Goal: Contribute content: Add original content to the website for others to see

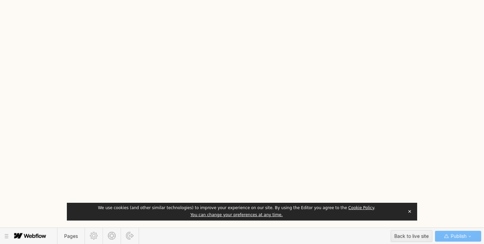
click at [411, 209] on button "✕" at bounding box center [409, 211] width 9 height 10
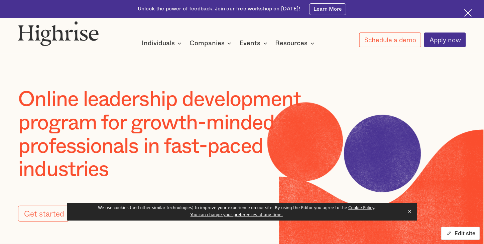
click at [468, 235] on button "Edit site" at bounding box center [461, 232] width 39 height 13
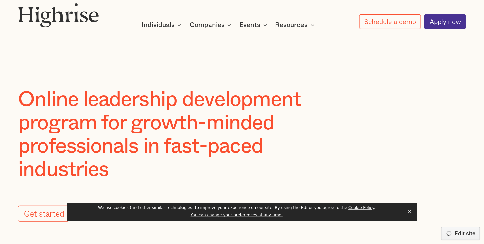
click at [410, 212] on button "✕" at bounding box center [409, 211] width 9 height 10
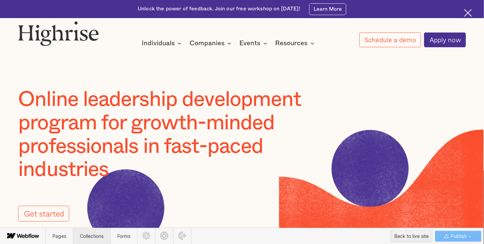
click at [93, 236] on span "Collections" at bounding box center [92, 236] width 24 height 6
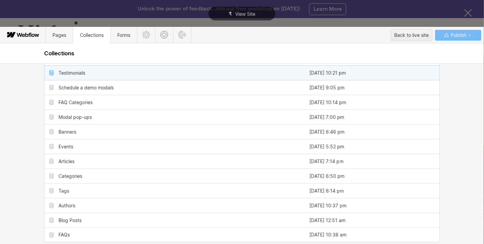
scroll to position [225, 0]
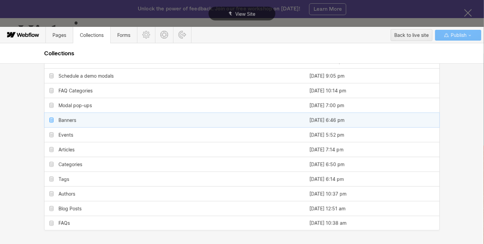
click at [66, 121] on div "Banners" at bounding box center [68, 119] width 18 height 5
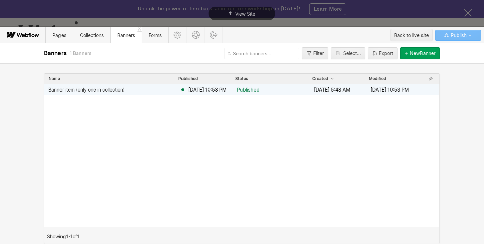
click at [84, 91] on div "Banner item (only one in collection)" at bounding box center [87, 89] width 76 height 5
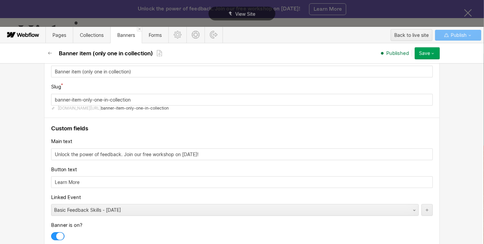
scroll to position [67, 0]
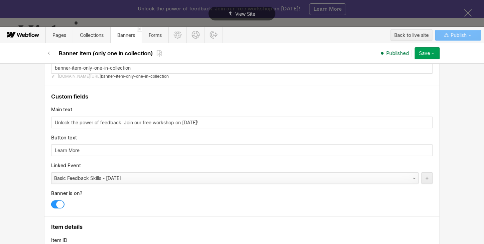
click at [141, 176] on div "Basic Feedback Skills - 9.16.25" at bounding box center [229, 178] width 354 height 11
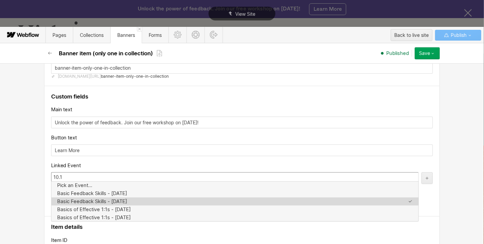
type input "10.15"
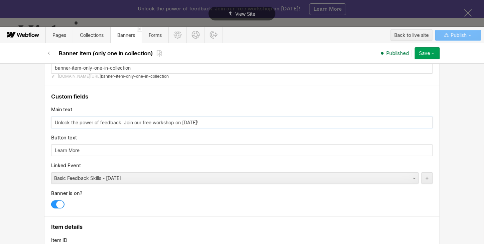
click at [184, 122] on input "Unlock the power of feedback. Join our free workshop on [DATE]!" at bounding box center [242, 122] width 382 height 12
click at [189, 121] on input "Unlock the power of feedback. Join our free workshop on Oct 15th!" at bounding box center [242, 122] width 382 height 12
type input "Unlock the power of feedback. Join our free workshop on October 15th!"
click at [426, 55] on div "Save" at bounding box center [424, 53] width 11 height 5
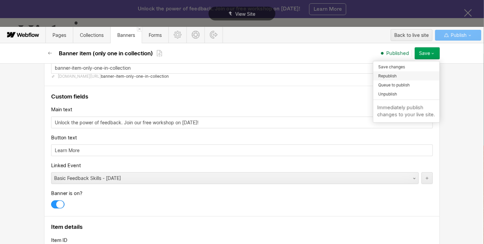
click at [425, 73] on div "Republish" at bounding box center [407, 75] width 66 height 9
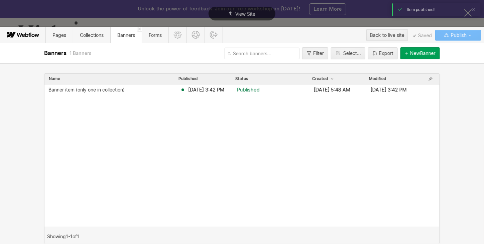
click at [461, 131] on div "Name Published Status Created Modified Banner item (only one in collection) Sep…" at bounding box center [242, 153] width 484 height 180
click at [93, 37] on span "Collections" at bounding box center [92, 35] width 24 height 6
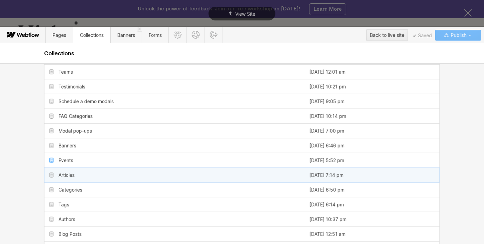
scroll to position [201, 0]
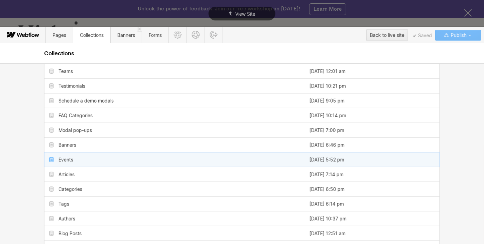
click at [64, 158] on div "Events" at bounding box center [66, 159] width 15 height 5
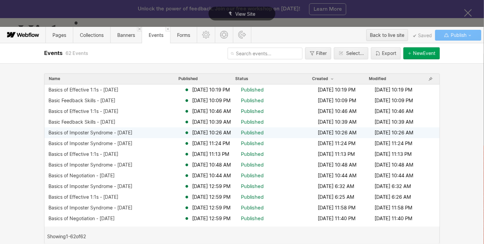
click at [123, 133] on div "Basics of Imposter Syndrome - 9.2.25" at bounding box center [91, 132] width 84 height 5
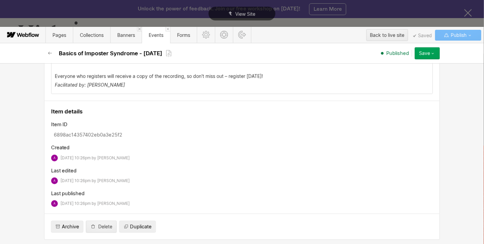
scroll to position [466, 0]
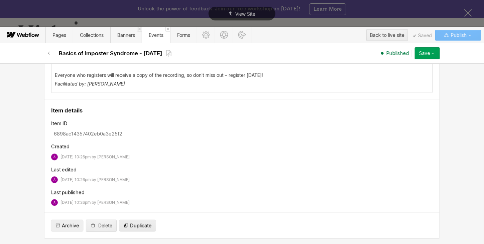
click at [141, 226] on span "Duplicate" at bounding box center [141, 225] width 22 height 7
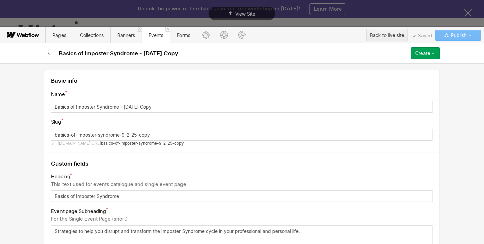
drag, startPoint x: 121, startPoint y: 107, endPoint x: 178, endPoint y: 107, distance: 56.9
click at [178, 107] on input "Basics of Imposter Syndrome - 9.2.25 Copy" at bounding box center [242, 107] width 382 height 12
type input "Basics of Imposter Syndrome - 1"
type input "basics-of-imposter-syndrome---1"
type input "Basics of Imposter Syndrome - 11"
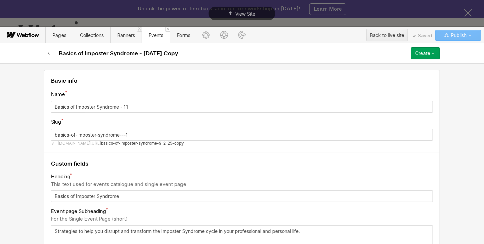
type input "basics-of-imposter-syndrome---11"
type input "Basics of Imposter Syndrome - 11.1"
type input "basics-of-imposter-syndrome---11-1"
type input "Basics of Imposter Syndrome - 11.11"
type input "basics-of-imposter-syndrome---11-11"
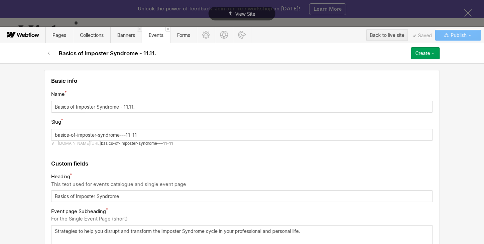
type input "Basics of Imposter Syndrome - 11.11.2"
type input "basics-of-imposter-syndrome---11-11-2"
type input "Basics of Imposter Syndrome - 11.11.25"
type input "basics-of-imposter-syndrome---11-11-25"
type input "Basics of Imposter Syndrome - 11.11.25"
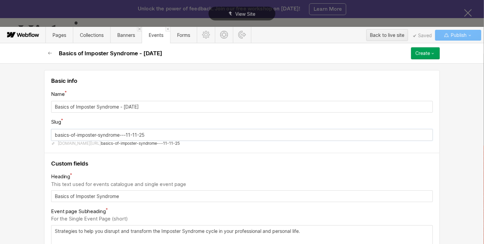
click at [125, 134] on input "basics-of-imposter-syndrome---11-11-25" at bounding box center [242, 135] width 382 height 12
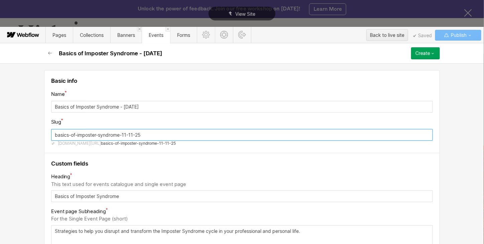
type input "basics-of-imposter-syndrome-11-11-25"
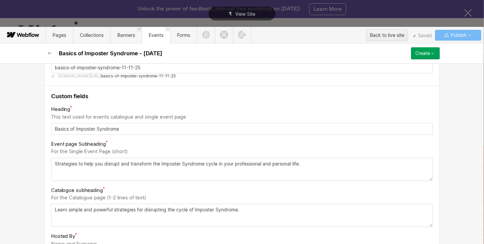
scroll to position [67, 0]
click at [52, 163] on textarea "Strategies to help you disrupt and transform the Imposter Syndrome cycle in you…" at bounding box center [242, 169] width 382 height 23
paste textarea "Learn simple and powerful strategies for disrupting the cycle of Imposter Syndr…"
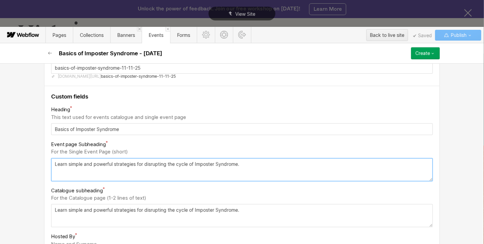
type textarea "Learn simple and powerful strategies for disrupting the cycle of Imposter Syndr…"
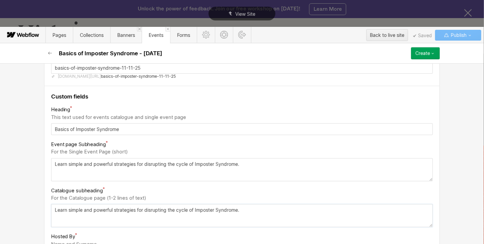
click at [166, 207] on textarea "Learn simple and powerful strategies for disrupting the cycle of Imposter Syndr…" at bounding box center [242, 215] width 382 height 23
paste textarea "Strategies to help you disrupt and transform the Imposter Syndrome cycle in you…"
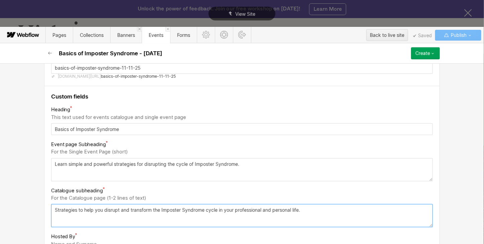
type textarea "Strategies to help you disrupt and transform the Imposter Syndrome cycle in you…"
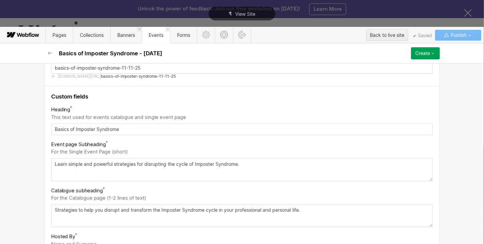
click at [36, 197] on div "Basic info Name Basics of Imposter Syndrome - 11.11.25 Slug basics-of-imposter-…" at bounding box center [242, 153] width 484 height 180
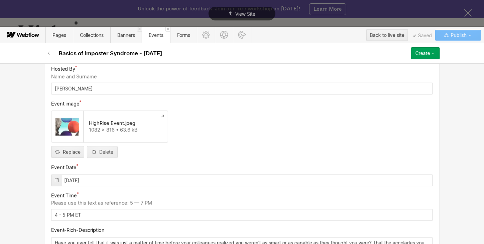
scroll to position [268, 0]
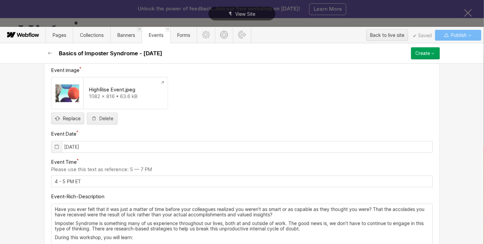
click at [54, 147] on icon at bounding box center [56, 146] width 5 height 5
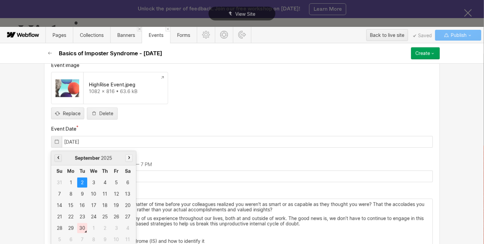
click at [125, 157] on button "button" at bounding box center [128, 157] width 7 height 7
click at [80, 206] on div "11" at bounding box center [82, 205] width 10 height 10
type input "11/11/2025"
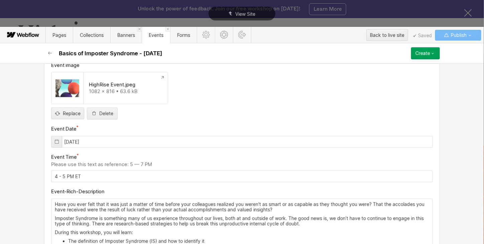
click at [30, 180] on div "Basic info Name Basics of Imposter Syndrome - 11.11.25 Slug basics-of-imposter-…" at bounding box center [242, 153] width 484 height 180
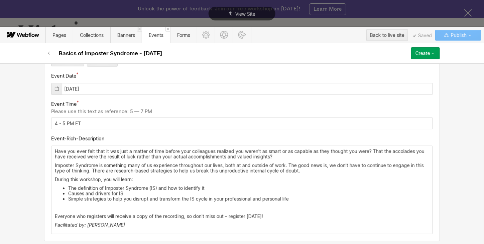
scroll to position [327, 0]
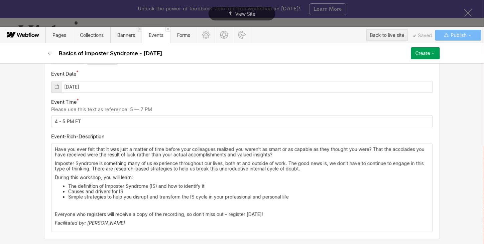
drag, startPoint x: 266, startPoint y: 211, endPoint x: 97, endPoint y: 178, distance: 171.9
click at [97, 178] on div "Have you ever felt that it was just a matter of time before your colleagues rea…" at bounding box center [242, 188] width 381 height 88
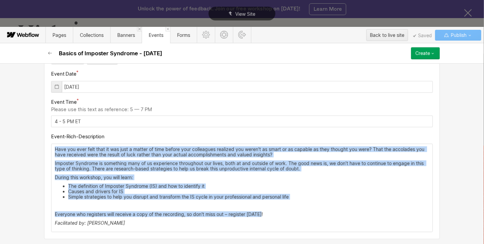
click at [54, 149] on div "Have you ever felt that it was just a matter of time before your colleagues rea…" at bounding box center [242, 188] width 381 height 88
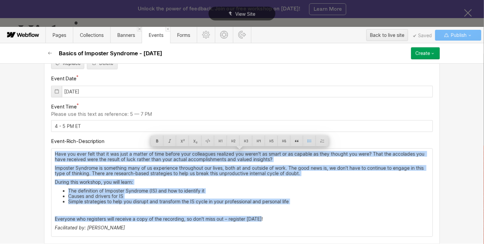
scroll to position [321, 0]
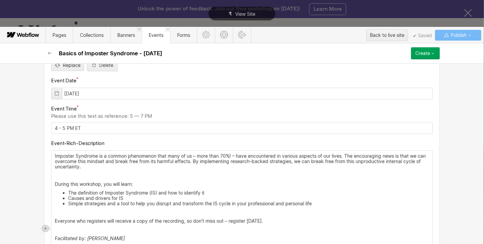
click at [104, 174] on p "‍" at bounding box center [242, 175] width 375 height 5
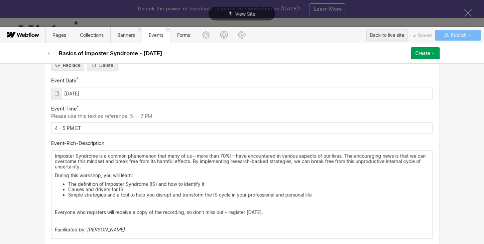
click at [98, 201] on p "‍" at bounding box center [242, 203] width 375 height 5
click at [83, 218] on p "‍" at bounding box center [242, 220] width 375 height 5
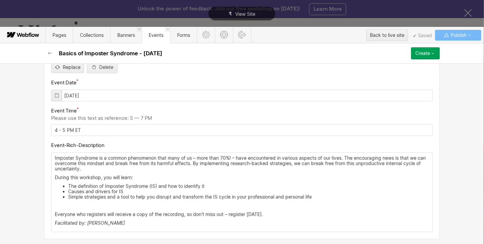
click at [77, 204] on p "‍" at bounding box center [242, 205] width 375 height 5
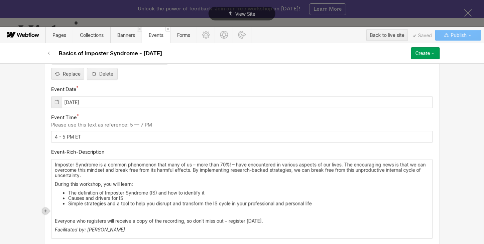
scroll to position [312, 0]
click at [434, 55] on icon "button" at bounding box center [433, 53] width 5 height 5
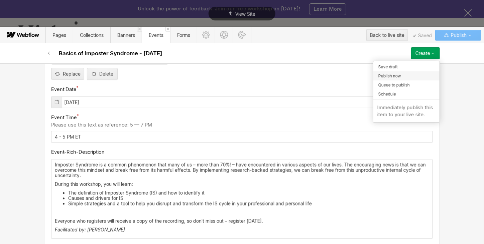
click at [435, 74] on div "Publish now" at bounding box center [407, 75] width 66 height 9
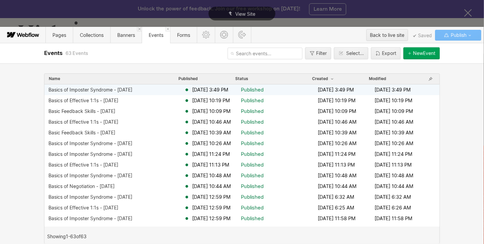
click at [127, 91] on div "Basics of Imposter Syndrome - 11.11.25" at bounding box center [91, 89] width 84 height 5
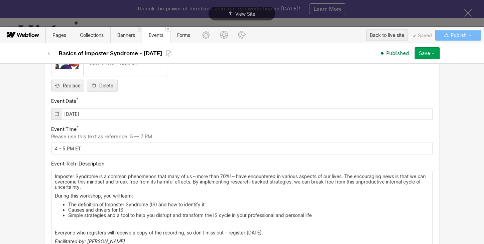
scroll to position [301, 0]
click at [467, 13] on div "View Site" at bounding box center [242, 13] width 484 height 27
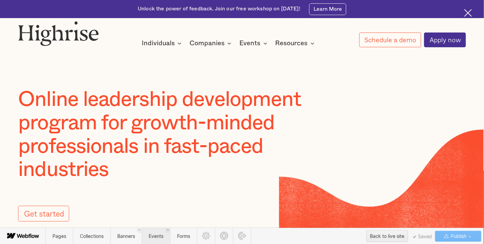
click at [159, 236] on span "Events" at bounding box center [156, 236] width 15 height 6
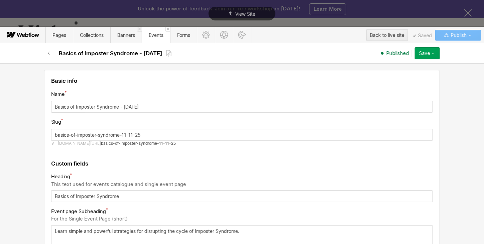
click at [50, 52] on icon "button" at bounding box center [50, 53] width 4 height 3
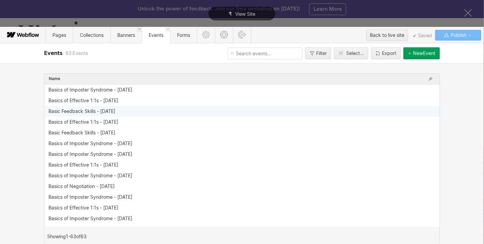
click at [168, 111] on div "Basic Feedback Skills - 10.15.25" at bounding box center [240, 110] width 383 height 5
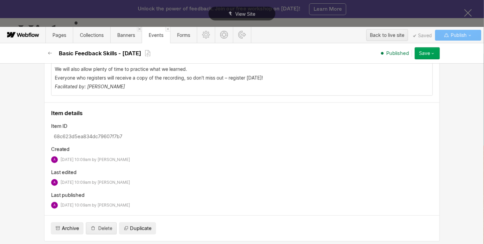
scroll to position [492, 0]
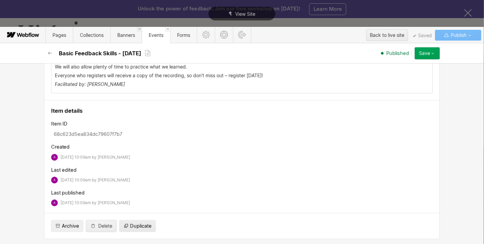
click at [145, 225] on span "Duplicate" at bounding box center [141, 225] width 22 height 7
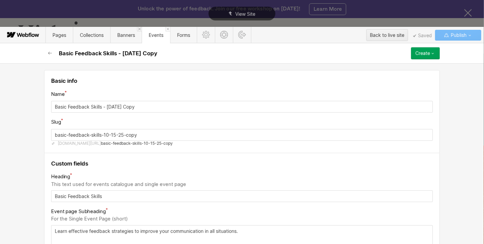
click at [108, 107] on input "Basic Feedback Skills - 10.15.25 Copy" at bounding box center [242, 107] width 382 height 12
type input "Basic Feedback Skills - 11.15.25 Copy"
type input "basic-feedback-skills---11-15-25-copy"
click at [112, 106] on input "Basic Feedback Skills - 11.15.25 Copy" at bounding box center [242, 107] width 382 height 12
type input "Basic Feedback Skills - 11.5.25 Copy"
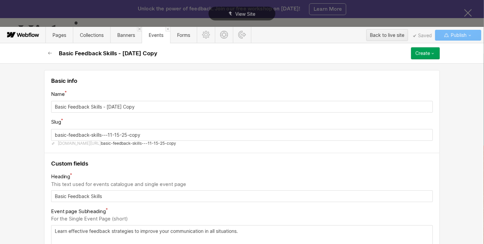
type input "basic-feedback-skills---11-5-25-copy"
type input "Basic Feedback Skills - 11.25.25 Copy"
type input "basic-feedback-skills---11-25-25-copy"
drag, startPoint x: 122, startPoint y: 108, endPoint x: 182, endPoint y: 107, distance: 60.2
click at [182, 107] on input "Basic Feedback Skills - 11.25.25 Copy" at bounding box center [242, 107] width 382 height 12
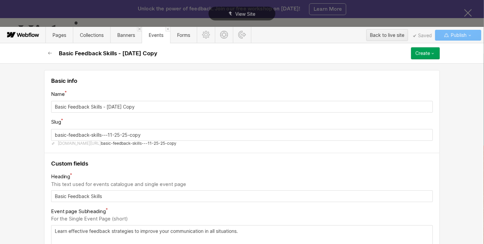
type input "Basic Feedback Skills - 11.25.25"
type input "basic-feedback-skills---11-25-25"
type input "Basic Feedback Skills - 11.25.25"
click at [106, 134] on input "basic-feedback-skills---11-25-25" at bounding box center [242, 135] width 382 height 12
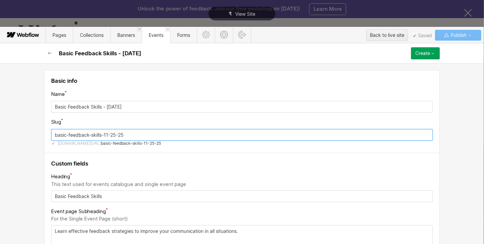
type input "basic-feedback-skills-11-25-25"
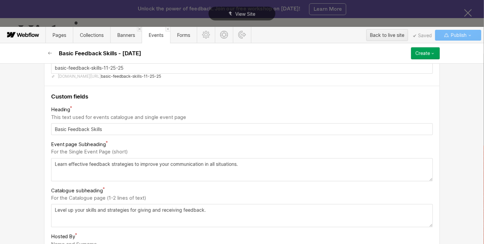
scroll to position [100, 0]
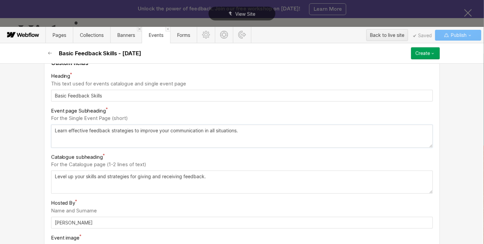
click at [52, 128] on textarea "Learn effective feedback strategies to improve your communication in all situat…" at bounding box center [242, 135] width 382 height 23
paste textarea "Level up your skills and strategies for giving and receiving feedback."
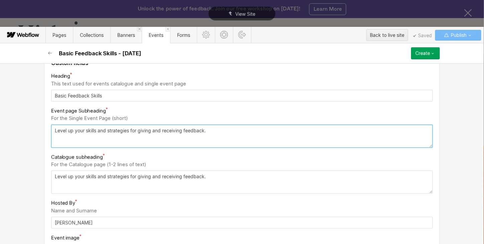
type textarea "Level up your skills and strategies for giving and receiving feedback."
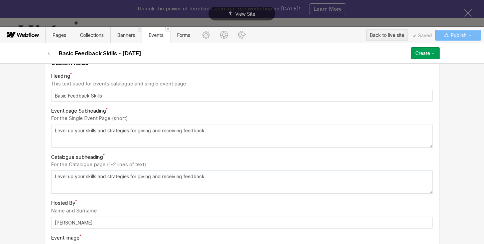
click at [95, 176] on textarea "Level up your skills and strategies for giving and receiving feedback." at bounding box center [242, 181] width 382 height 23
paste textarea "arn effective feedback strategies to improve your communication in all situatio…"
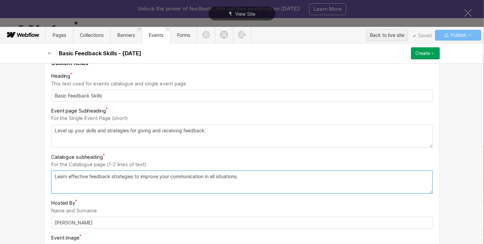
type textarea "Learn effective feedback strategies to improve your communication in all situat…"
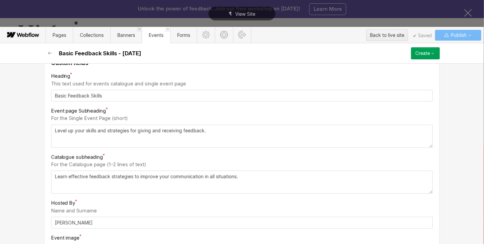
click at [29, 182] on div "Basic info Name Basic Feedback Skills - 11.25.25 Slug basic-feedback-skills-11-…" at bounding box center [242, 153] width 484 height 180
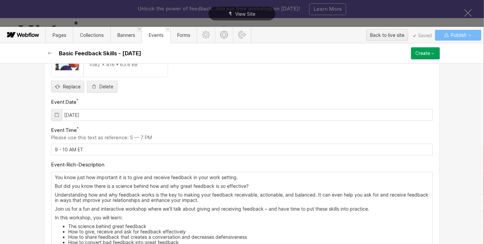
scroll to position [301, 0]
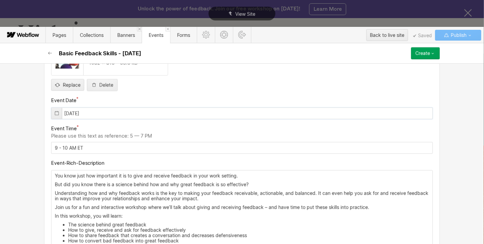
click at [66, 111] on input "10/15/2025" at bounding box center [242, 113] width 382 height 12
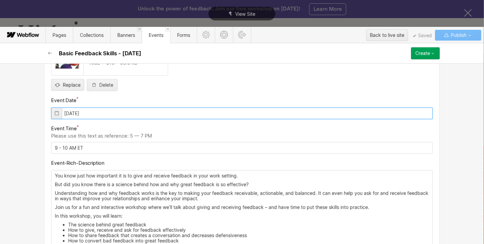
type input "11/25/2025"
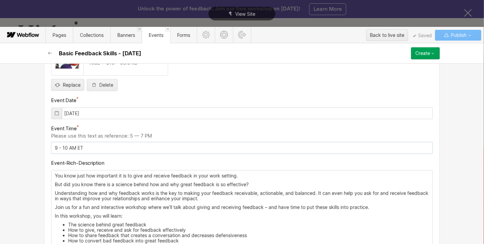
click at [51, 147] on input "9 - 10 AM ET" at bounding box center [242, 148] width 382 height 12
click at [64, 146] on input "4 - 10 AM ET" at bounding box center [242, 148] width 382 height 12
click at [62, 147] on input "4 - 10 AM ET" at bounding box center [242, 148] width 382 height 12
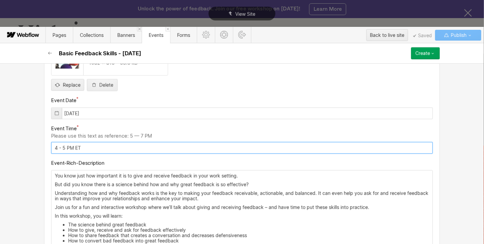
type input "4 - 5 PM ET"
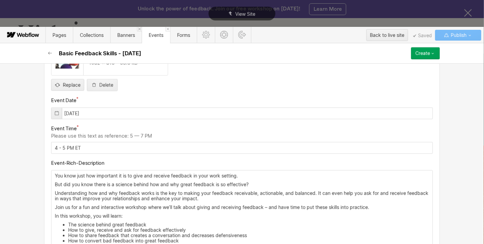
click at [128, 187] on div "You know just how important it is to give and receive feedback in your work set…" at bounding box center [242, 227] width 381 height 114
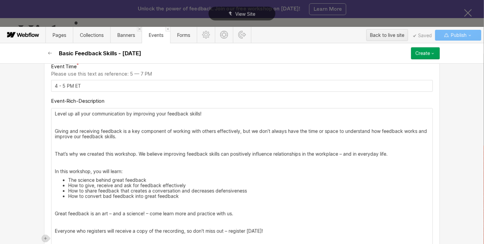
scroll to position [373, 0]
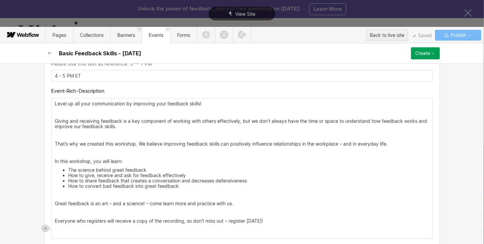
click at [77, 229] on p "‍" at bounding box center [242, 229] width 375 height 5
paste div
click at [78, 212] on p "‍" at bounding box center [242, 211] width 375 height 5
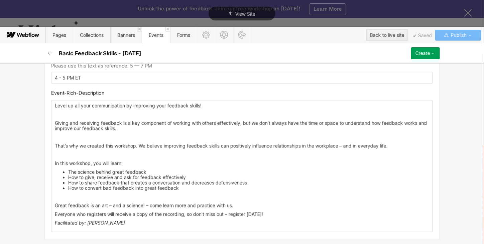
click at [77, 197] on p "‍" at bounding box center [242, 196] width 375 height 5
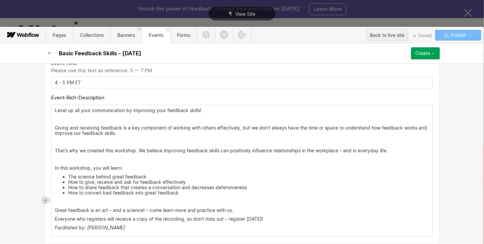
scroll to position [364, 0]
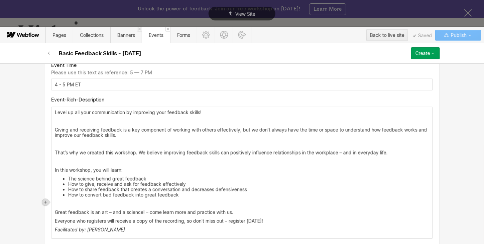
click at [67, 159] on p "‍" at bounding box center [242, 161] width 375 height 5
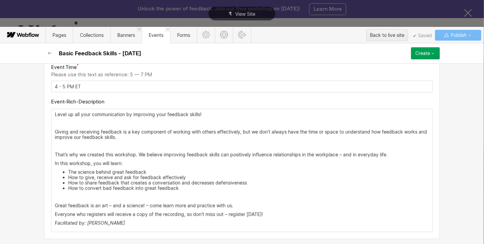
click at [66, 146] on p "‍" at bounding box center [242, 145] width 375 height 5
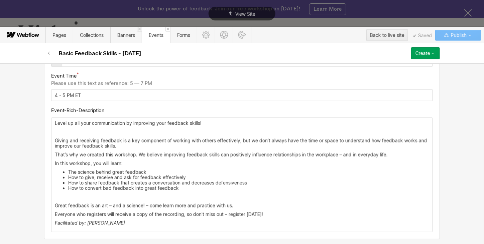
click at [64, 129] on p "‍" at bounding box center [242, 131] width 375 height 5
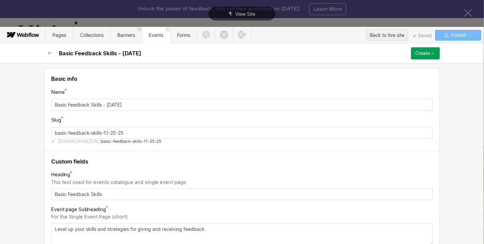
scroll to position [0, 0]
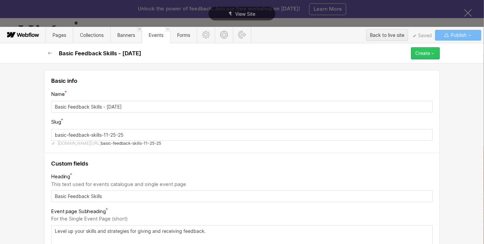
click at [431, 53] on icon "button" at bounding box center [433, 53] width 5 height 5
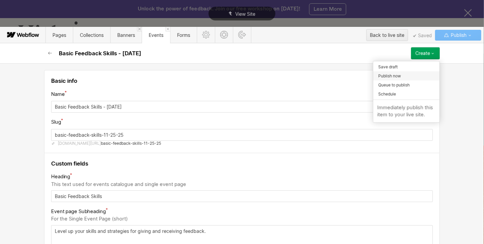
click at [428, 73] on div "Publish now" at bounding box center [407, 75] width 66 height 9
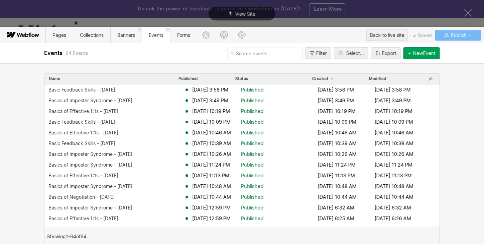
drag, startPoint x: 266, startPoint y: 12, endPoint x: 247, endPoint y: 24, distance: 22.7
click at [266, 12] on div "View Site" at bounding box center [242, 14] width 67 height 14
